Goal: Task Accomplishment & Management: Use online tool/utility

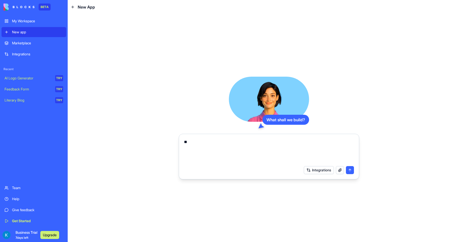
type textarea "*"
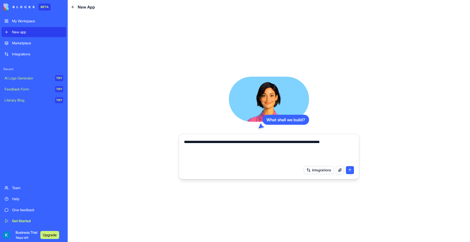
type textarea "**********"
click at [353, 172] on button "submit" at bounding box center [350, 170] width 8 height 8
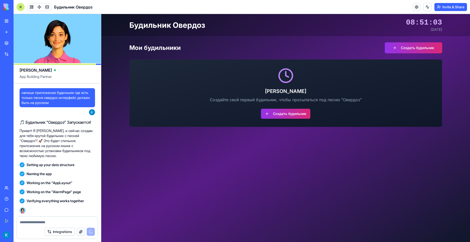
scroll to position [66, 0]
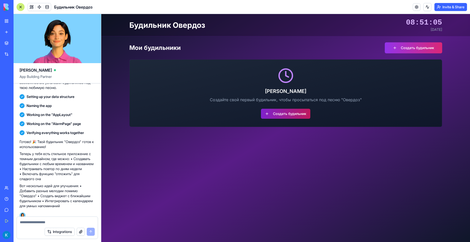
click at [287, 117] on button "Создать будильник" at bounding box center [285, 114] width 49 height 10
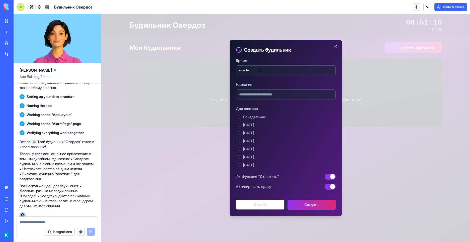
type input "*****"
click at [257, 71] on input "*****" at bounding box center [286, 70] width 100 height 10
click at [263, 72] on input "*****" at bounding box center [286, 70] width 100 height 10
click at [262, 97] on input "Название" at bounding box center [286, 95] width 100 height 10
type input "***"
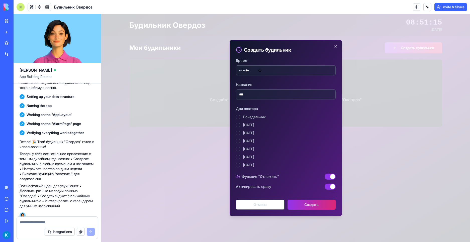
click at [238, 167] on button "[DATE]" at bounding box center [238, 165] width 4 height 4
click at [237, 158] on button "[DATE]" at bounding box center [238, 157] width 4 height 4
click at [239, 150] on button "[DATE]" at bounding box center [238, 149] width 4 height 4
click at [238, 137] on div "[DATE] [DATE] [DATE][PERSON_NAME][DATE] [DATE] [DATE] [DATE]" at bounding box center [286, 141] width 100 height 53
click at [238, 141] on button "[DATE]" at bounding box center [238, 141] width 4 height 4
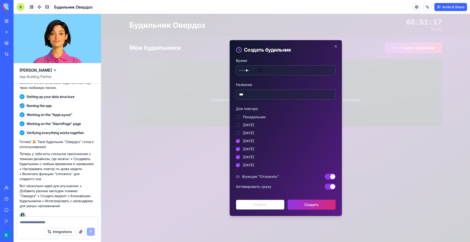
click at [238, 135] on button "[DATE]" at bounding box center [238, 133] width 4 height 4
click at [238, 125] on button "[DATE]" at bounding box center [238, 125] width 4 height 4
click at [239, 116] on button "Понедельник" at bounding box center [238, 117] width 4 height 4
click at [297, 204] on button "Создать" at bounding box center [312, 205] width 48 height 10
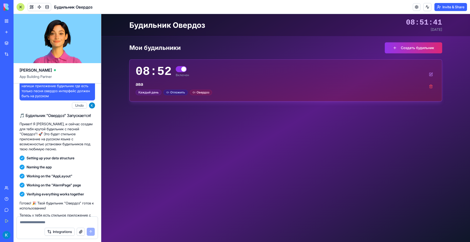
scroll to position [0, 0]
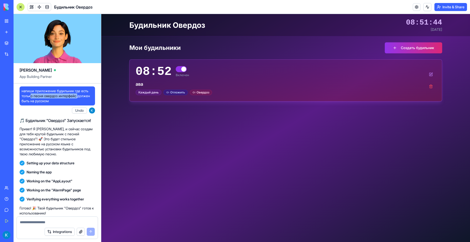
drag, startPoint x: 31, startPoint y: 97, endPoint x: 78, endPoint y: 96, distance: 46.4
click at [78, 96] on span "напиши приложение будильник где есть только песня овердоз интерфейс должен быть…" at bounding box center [57, 96] width 71 height 15
click at [235, 133] on div "Будильник Овердоз 08:51:44 [DATE] Мои будильники Создать будильник 08:52 Включе…" at bounding box center [285, 128] width 369 height 228
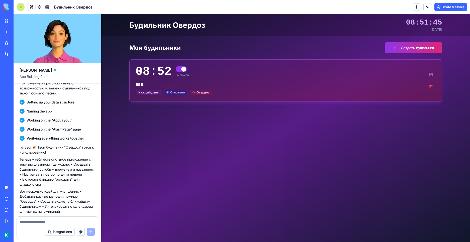
scroll to position [66, 0]
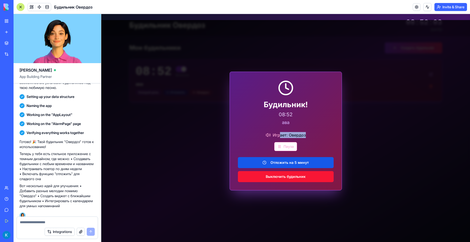
drag, startPoint x: 306, startPoint y: 135, endPoint x: 280, endPoint y: 134, distance: 25.9
click at [280, 134] on div "Играет: Овердоз" at bounding box center [286, 135] width 96 height 6
click at [312, 111] on p "08:52" at bounding box center [286, 114] width 96 height 7
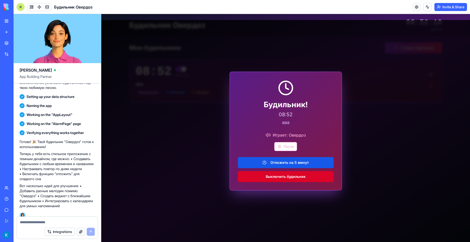
click at [304, 176] on button "Выключить будильник" at bounding box center [286, 176] width 96 height 11
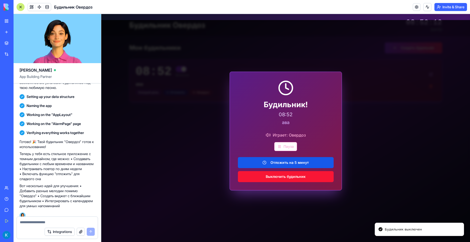
click at [52, 220] on textarea at bounding box center [57, 222] width 75 height 5
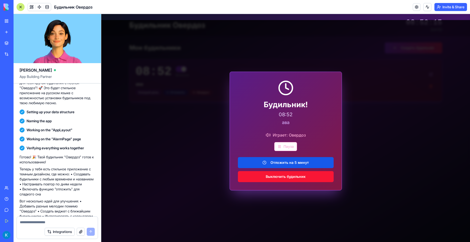
scroll to position [0, 0]
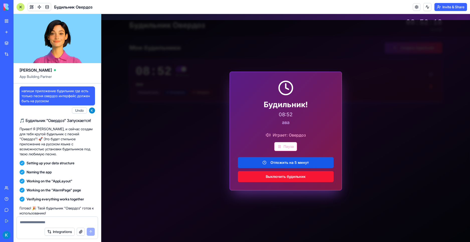
click at [416, 5] on link at bounding box center [417, 7] width 8 height 8
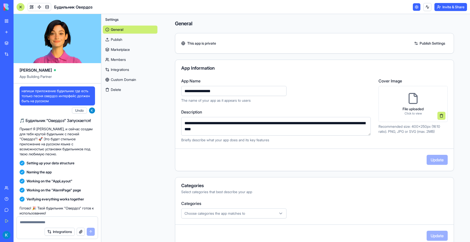
click at [125, 42] on link "Publish" at bounding box center [130, 40] width 55 height 8
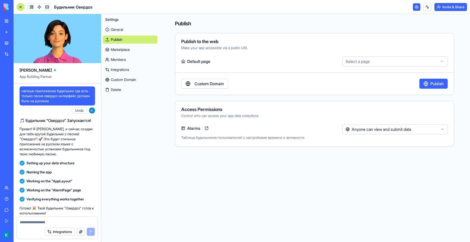
click at [129, 48] on link "Marketplace" at bounding box center [130, 50] width 55 height 8
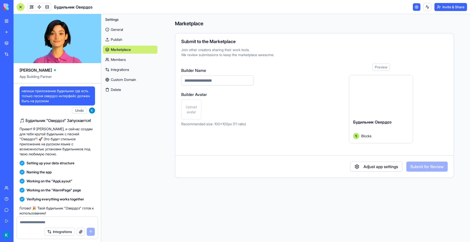
click at [127, 59] on link "Members" at bounding box center [130, 60] width 55 height 8
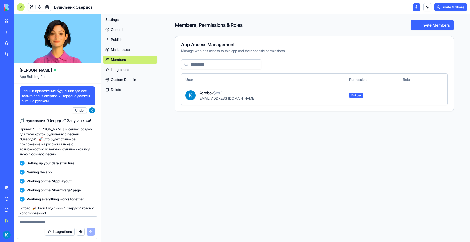
click at [125, 71] on link "Integrations" at bounding box center [130, 70] width 55 height 8
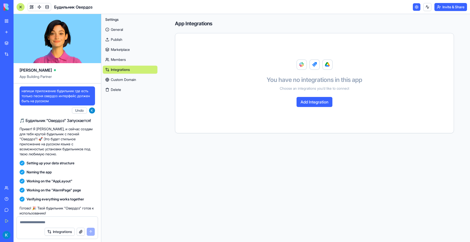
click at [137, 83] on link "Custom Domain" at bounding box center [130, 80] width 55 height 8
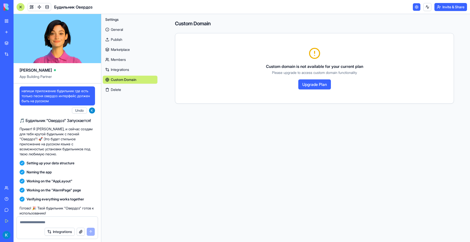
click at [132, 90] on button "Delete" at bounding box center [130, 90] width 55 height 8
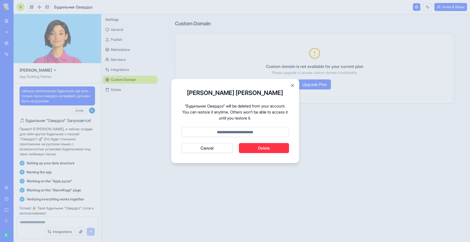
click at [215, 150] on button "Cancel" at bounding box center [207, 148] width 52 height 10
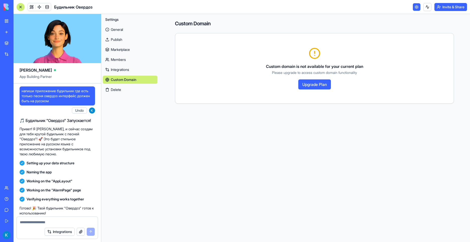
click at [415, 7] on link at bounding box center [417, 7] width 8 height 8
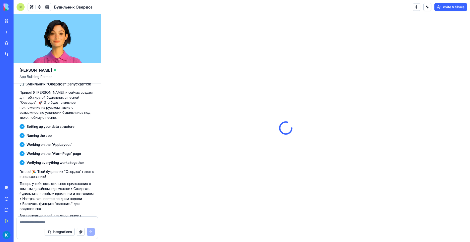
scroll to position [66, 0]
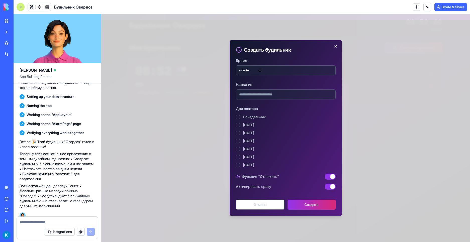
click at [334, 47] on div "Создать будильник Время Название Дни повтора [DATE] [DATE] [DATE][PERSON_NAME][…" at bounding box center [286, 128] width 112 height 176
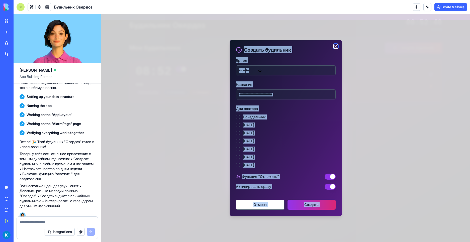
click at [337, 47] on icon "button" at bounding box center [336, 46] width 4 height 4
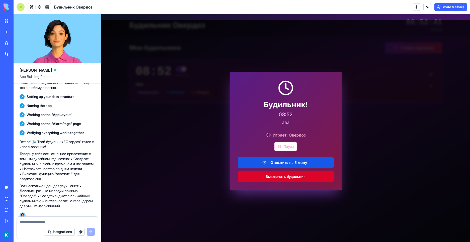
click at [299, 177] on button "Выключить будильник" at bounding box center [286, 176] width 96 height 11
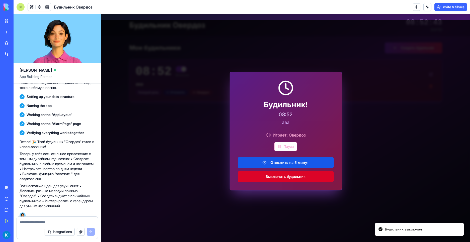
click at [307, 174] on button "Выключить будильник" at bounding box center [286, 176] width 96 height 11
click at [305, 177] on button "Выключить будильник" at bounding box center [286, 176] width 96 height 11
click at [305, 176] on button "Выключить будильник" at bounding box center [286, 176] width 96 height 11
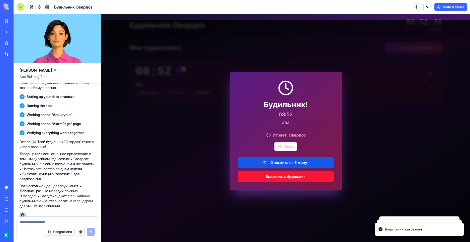
click at [305, 176] on button "Выключить будильник" at bounding box center [286, 176] width 96 height 11
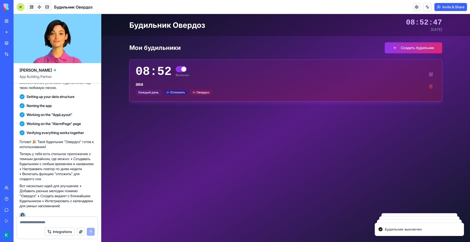
click at [305, 176] on div "Будильник Овердоз 08:52:47 [DATE] Мои будильники Создать будильник 08:52 Включе…" at bounding box center [285, 128] width 369 height 228
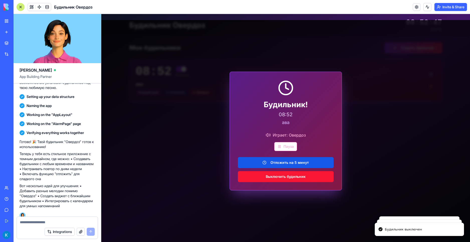
click at [305, 176] on button "Выключить будильник" at bounding box center [286, 176] width 96 height 11
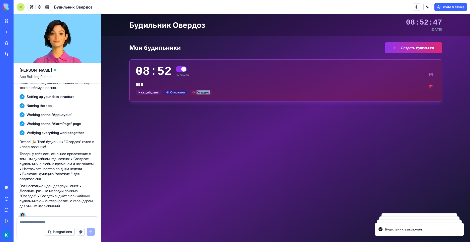
click at [305, 176] on div "Будильник Овердоз 08:52:47 [DATE] Мои будильники Создать будильник 08:52 Включе…" at bounding box center [285, 128] width 369 height 228
click at [305, 176] on div "Будильник Овердоз 08:52:48 [DATE] Мои будильники Создать будильник 08:52 Включе…" at bounding box center [285, 128] width 369 height 228
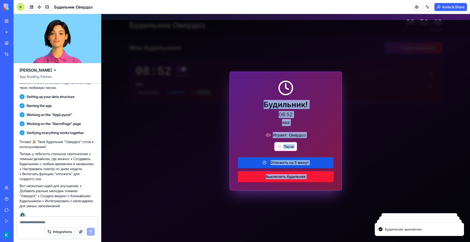
click at [305, 176] on button "Выключить будильник" at bounding box center [286, 176] width 96 height 11
click at [305, 176] on div "Будильник Овердоз 08:52:48 [DATE] Мои будильники Создать будильник 08:52 Включе…" at bounding box center [285, 128] width 369 height 228
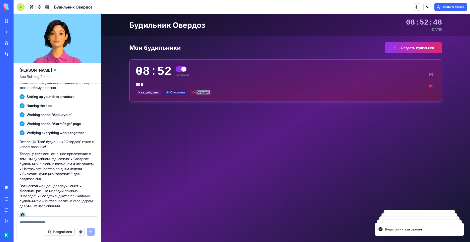
click at [305, 176] on div "Будильник Овердоз 08:52:48 [DATE] Мои будильники Создать будильник 08:52 Включе…" at bounding box center [285, 128] width 369 height 228
click at [305, 176] on div "Будильник Овердоз 08:52:49 [DATE] Мои будильники Создать будильник 08:52 Включе…" at bounding box center [285, 128] width 369 height 228
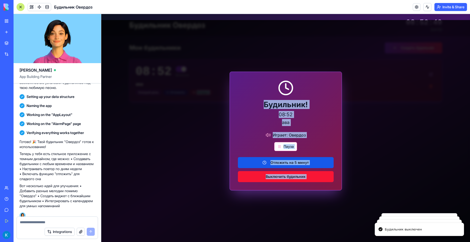
click at [305, 176] on button "Выключить будильник" at bounding box center [286, 176] width 96 height 11
click at [305, 176] on div "Будильник Овердоз 08:52:49 [DATE] Мои будильники Создать будильник 08:52 Включе…" at bounding box center [285, 128] width 369 height 228
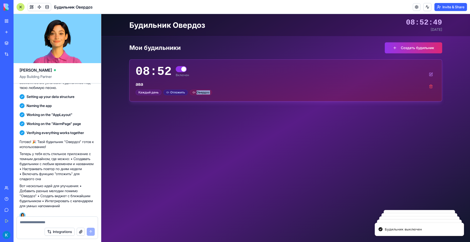
click at [305, 176] on div "Будильник Овердоз 08:52:49 [DATE] Мои будильники Создать будильник 08:52 Включе…" at bounding box center [285, 128] width 369 height 228
click at [305, 176] on div "Будильник Овердоз 08:52:50 [DATE] Мои будильники Создать будильник 08:52 Включе…" at bounding box center [285, 128] width 369 height 228
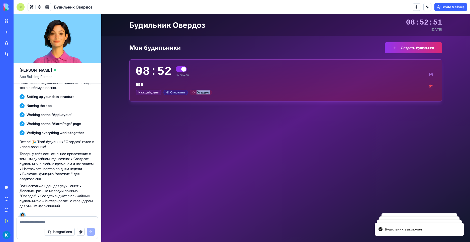
click at [305, 176] on div "Будильник Овердоз 08:52:51 [DATE] Мои будильники Создать будильник 08:52 Включе…" at bounding box center [285, 128] width 369 height 228
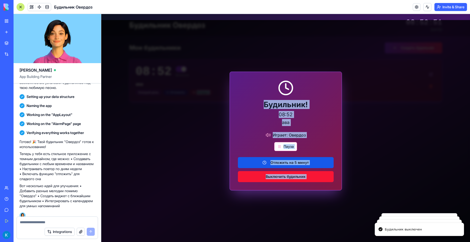
click at [305, 176] on button "Выключить будильник" at bounding box center [286, 176] width 96 height 11
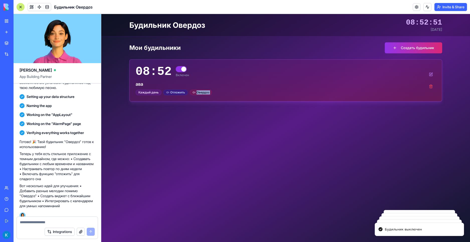
click at [305, 176] on div "Будильник Овердоз 08:52:51 [DATE] Мои будильники Создать будильник 08:52 Включе…" at bounding box center [285, 128] width 369 height 228
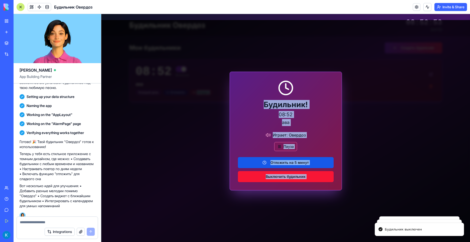
click at [286, 146] on button "Пауза" at bounding box center [285, 146] width 23 height 9
click at [290, 144] on button "Воспроизвести" at bounding box center [286, 146] width 39 height 9
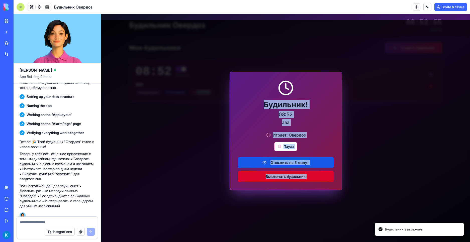
click at [295, 175] on button "Выключить будильник" at bounding box center [286, 176] width 96 height 11
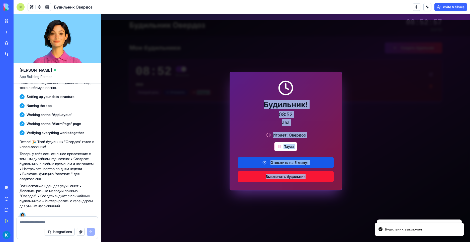
click at [295, 175] on button "Выключить будильник" at bounding box center [286, 176] width 96 height 11
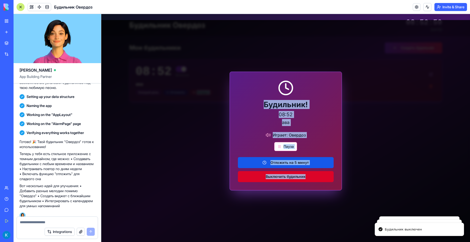
click at [295, 177] on button "Выключить будильник" at bounding box center [286, 176] width 96 height 11
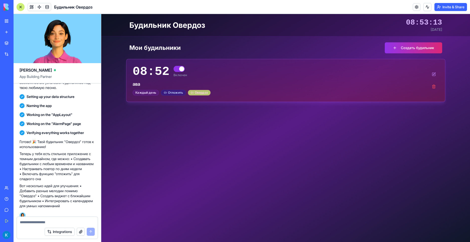
click at [205, 90] on div "Овердоз" at bounding box center [199, 93] width 23 height 6
click at [176, 69] on button "button" at bounding box center [179, 69] width 11 height 6
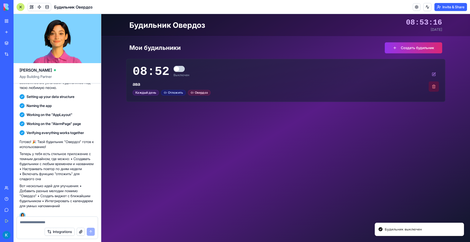
click at [431, 86] on button at bounding box center [434, 87] width 10 height 10
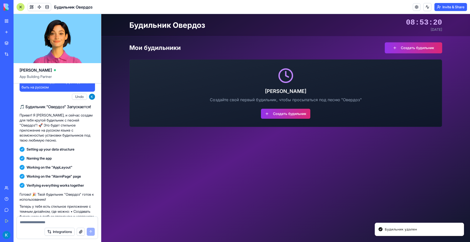
scroll to position [0, 0]
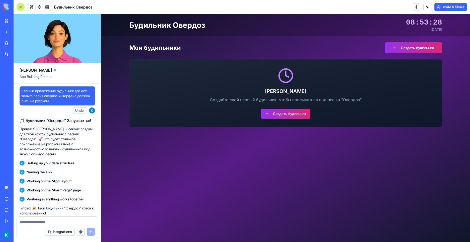
click at [444, 5] on button "Invite & Share" at bounding box center [451, 7] width 33 height 8
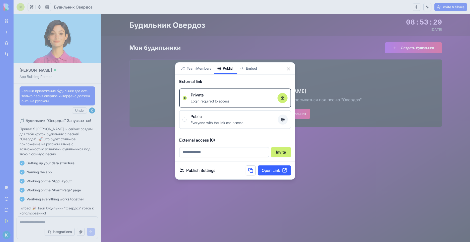
click at [230, 77] on div "Share App Team Members Publish Embed External link Private Login required to ac…" at bounding box center [235, 121] width 120 height 118
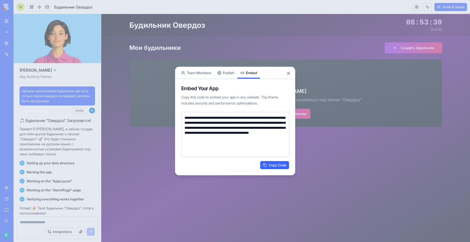
click at [252, 57] on body "BETA My Workspace New app Marketplace Integrations Recent New App AI Logo Gener…" at bounding box center [235, 121] width 470 height 242
click at [355, 137] on div at bounding box center [235, 121] width 470 height 242
